Goal: Task Accomplishment & Management: Complete application form

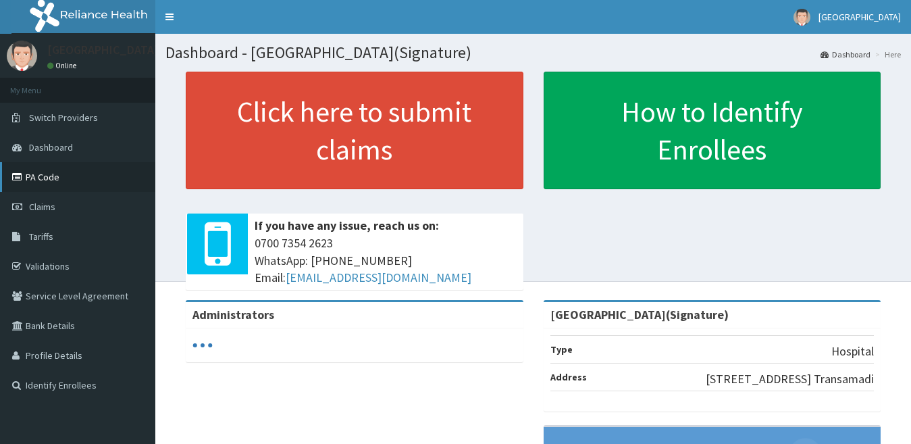
click at [46, 178] on link "PA Code" at bounding box center [77, 177] width 155 height 30
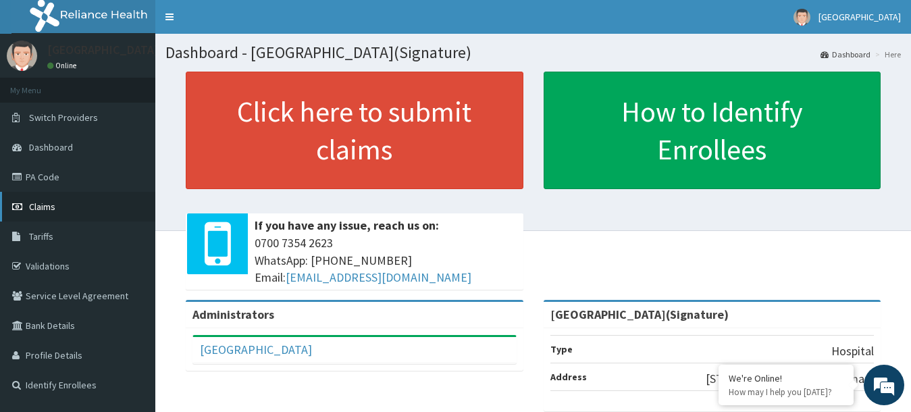
click at [43, 214] on link "Claims" at bounding box center [77, 207] width 155 height 30
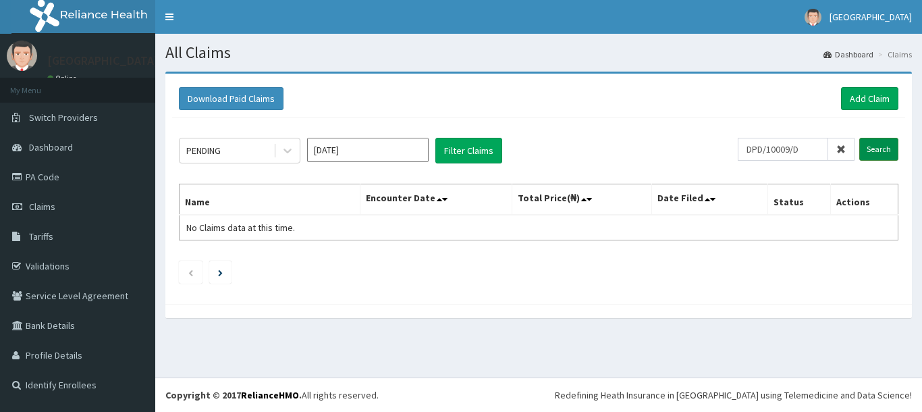
type input "DPD/10009/D"
click at [876, 148] on input "Search" at bounding box center [879, 149] width 39 height 23
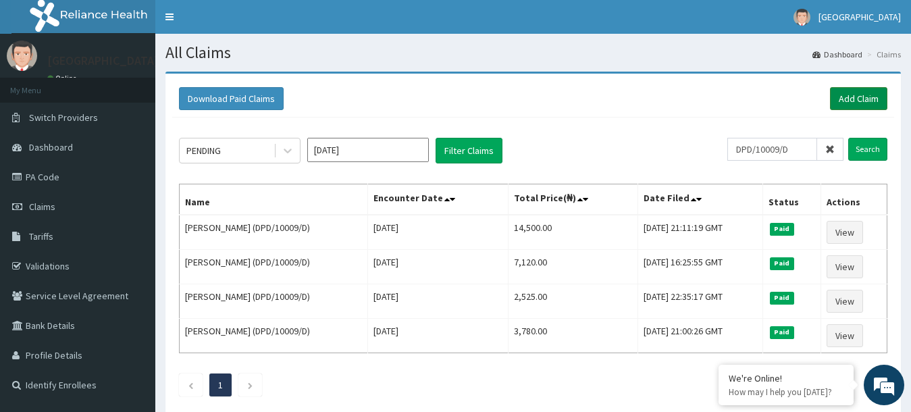
click at [855, 105] on link "Add Claim" at bounding box center [858, 98] width 57 height 23
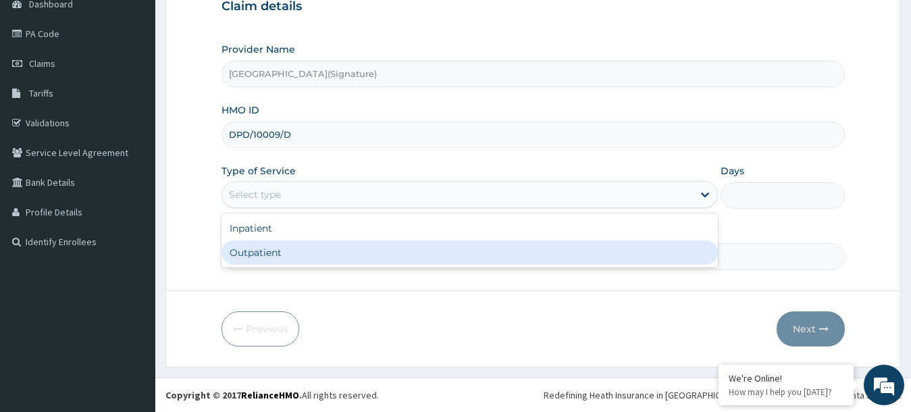
scroll to position [143, 0]
click at [257, 256] on div "Outpatient" at bounding box center [469, 252] width 497 height 24
type input "1"
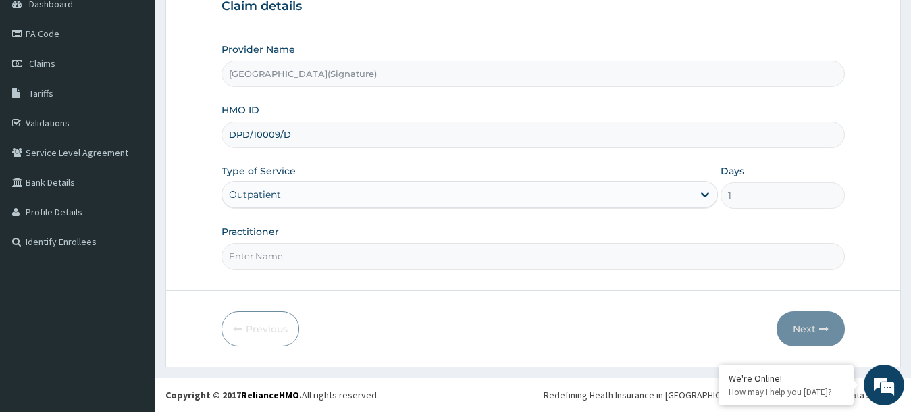
scroll to position [0, 0]
click at [261, 261] on input "Practitioner" at bounding box center [533, 256] width 624 height 26
click at [257, 253] on input "Practitioner" at bounding box center [533, 256] width 624 height 26
click at [333, 259] on input "Practitioner" at bounding box center [533, 256] width 624 height 26
drag, startPoint x: 248, startPoint y: 262, endPoint x: 220, endPoint y: 262, distance: 27.7
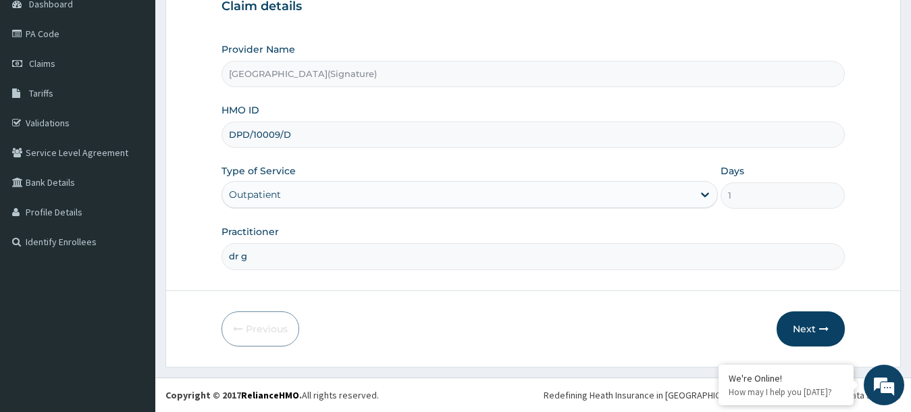
click at [220, 262] on form "Step 1 of 2 Claim details Provider Name Princess Medical Center(Signature) HMO …" at bounding box center [532, 147] width 735 height 438
type input "DR GOGO.J"
click at [812, 329] on button "Next" at bounding box center [810, 328] width 68 height 35
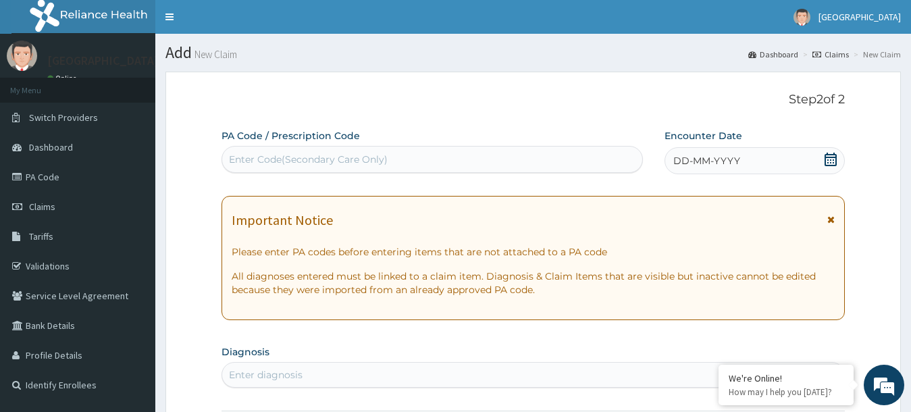
click at [568, 348] on section "Diagnosis Enter diagnosis" at bounding box center [533, 365] width 624 height 46
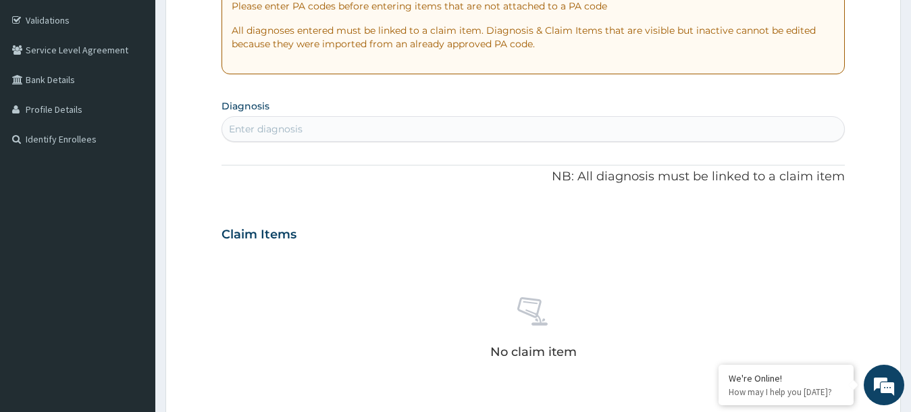
scroll to position [247, 0]
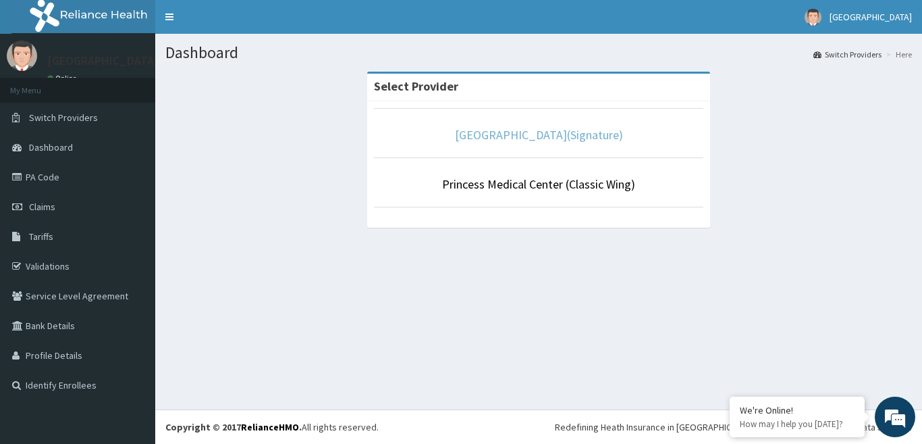
click at [541, 132] on link "[GEOGRAPHIC_DATA](Signature)" at bounding box center [539, 135] width 168 height 16
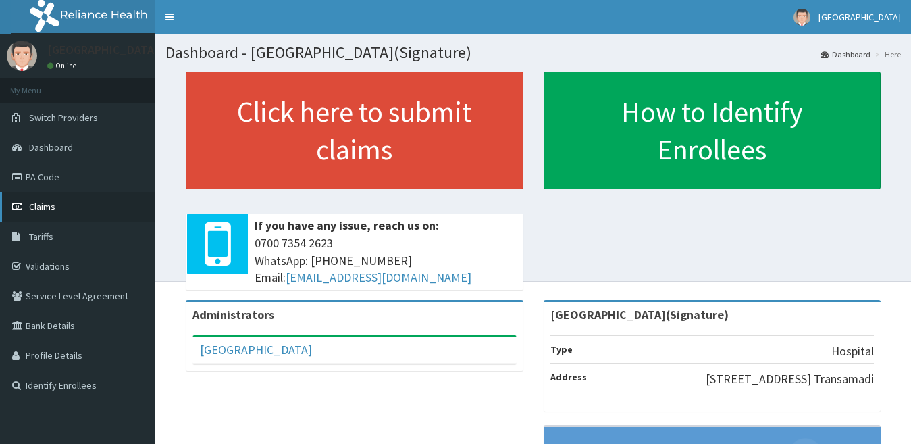
click at [55, 208] on link "Claims" at bounding box center [77, 207] width 155 height 30
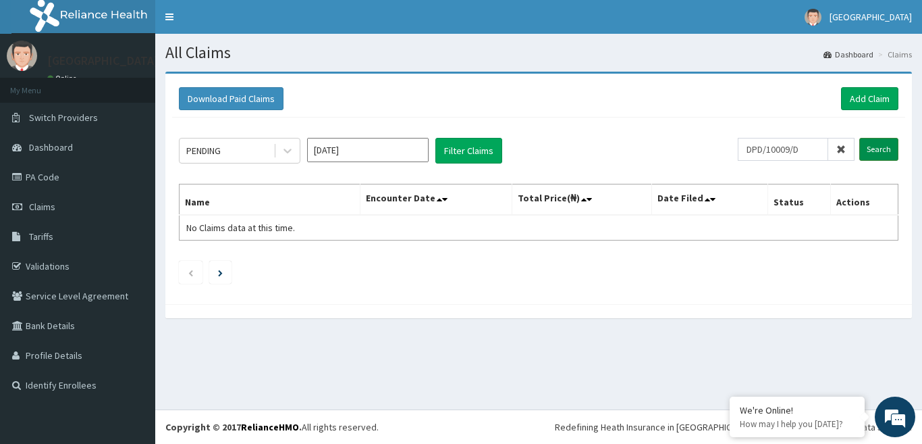
type input "DPD/10009/D"
click at [872, 152] on input "Search" at bounding box center [879, 149] width 39 height 23
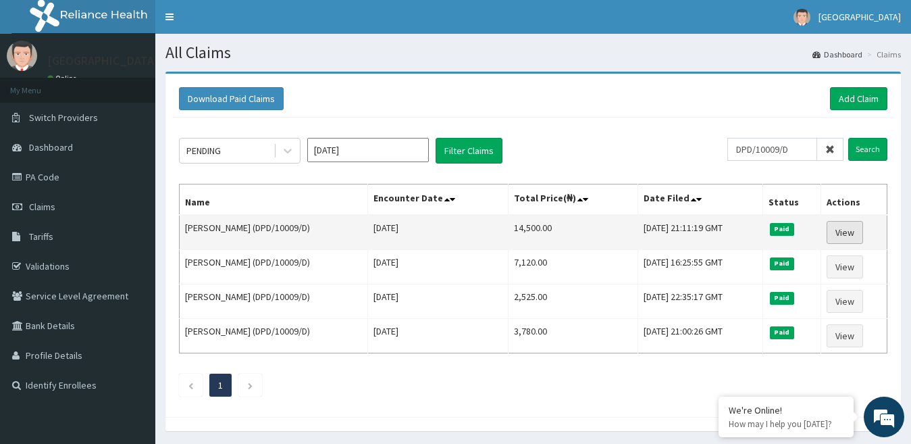
click at [844, 236] on link "View" at bounding box center [844, 232] width 36 height 23
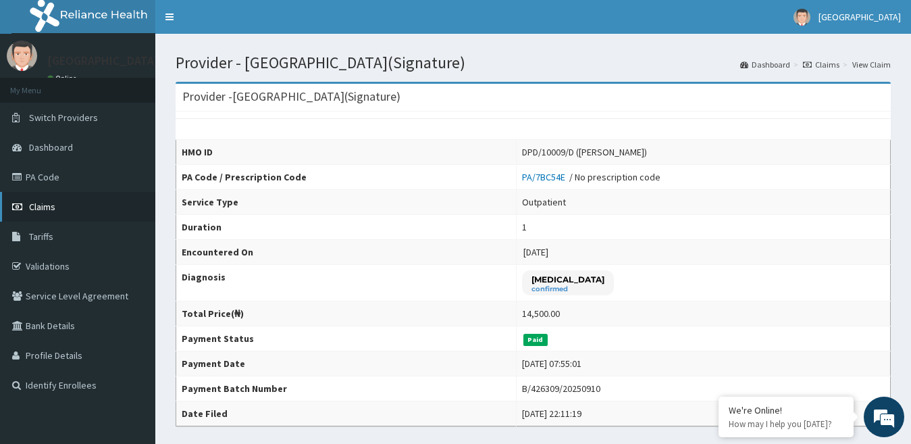
click at [36, 215] on link "Claims" at bounding box center [77, 207] width 155 height 30
